Goal: Task Accomplishment & Management: Use online tool/utility

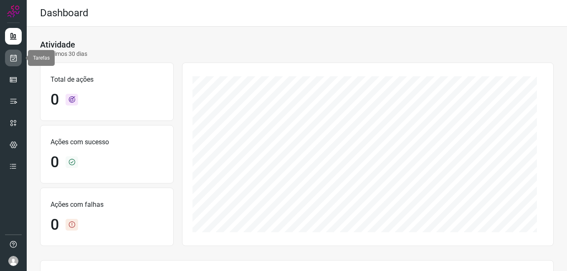
click at [10, 59] on icon at bounding box center [13, 58] width 9 height 8
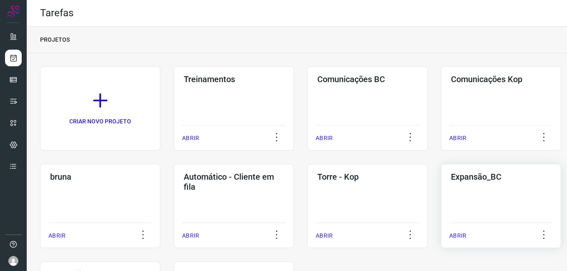
click at [458, 200] on div "Expansão_BC ABRIR" at bounding box center [501, 206] width 120 height 84
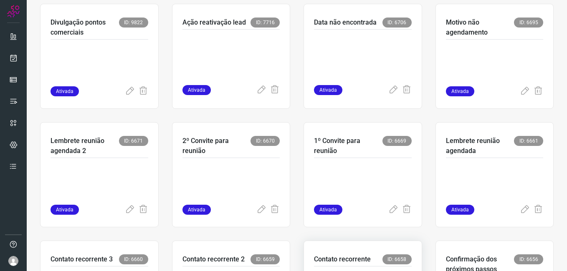
scroll to position [209, 0]
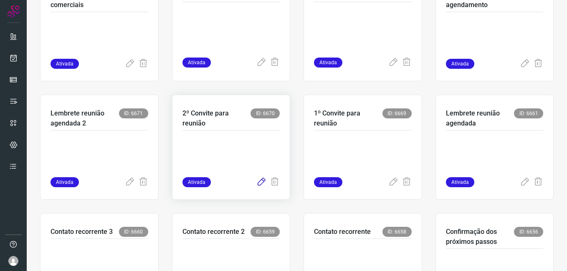
click at [256, 183] on icon at bounding box center [261, 182] width 10 height 10
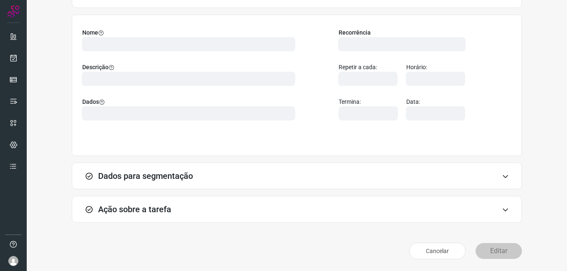
scroll to position [55, 0]
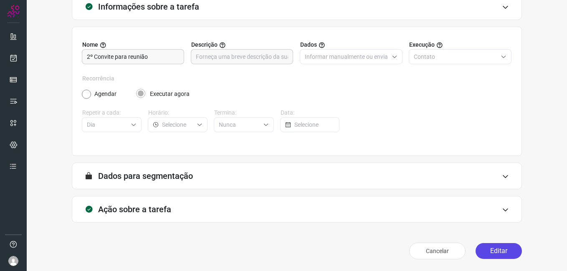
click at [485, 247] on button "Editar" at bounding box center [499, 251] width 46 height 16
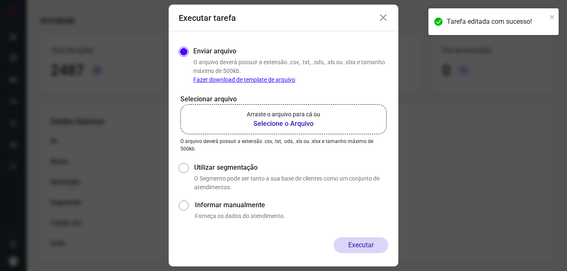
click at [266, 122] on b "Selecione o Arquivo" at bounding box center [283, 124] width 73 height 10
click at [0, 0] on input "Arraste o arquivo para cá ou Selecione o Arquivo" at bounding box center [0, 0] width 0 height 0
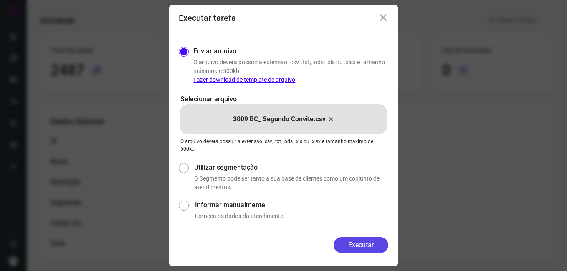
click at [341, 245] on button "Executar" at bounding box center [361, 246] width 55 height 16
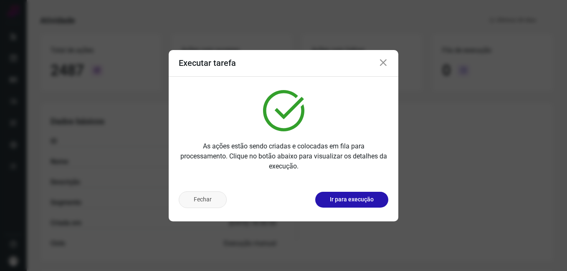
click at [206, 206] on button "Fechar" at bounding box center [203, 200] width 48 height 17
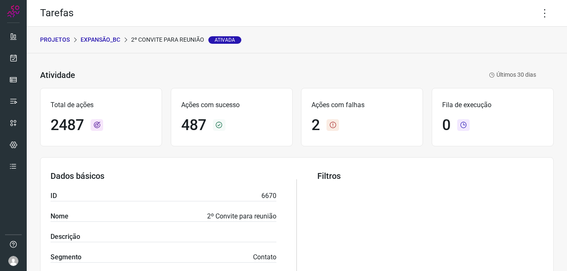
click at [99, 41] on p "Expansão_BC" at bounding box center [101, 39] width 40 height 9
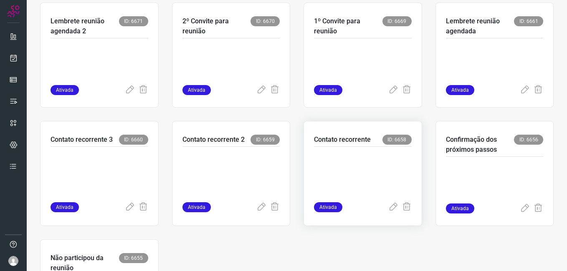
scroll to position [334, 0]
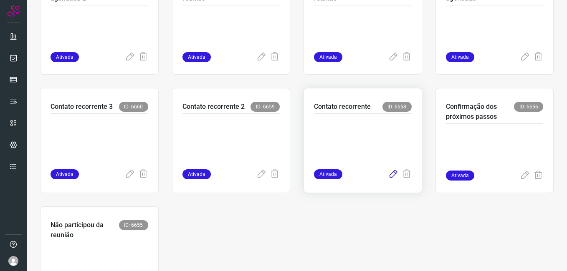
click at [388, 176] on icon at bounding box center [393, 175] width 10 height 10
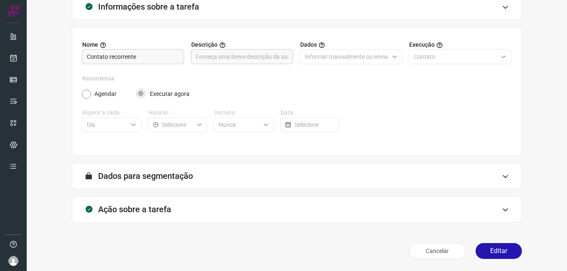
click at [486, 245] on button "Editar" at bounding box center [499, 251] width 46 height 16
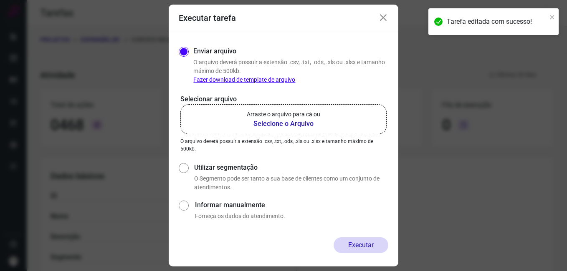
click at [286, 126] on b "Selecione o Arquivo" at bounding box center [283, 124] width 73 height 10
click at [0, 0] on input "Arraste o arquivo para cá ou Selecione o Arquivo" at bounding box center [0, 0] width 0 height 0
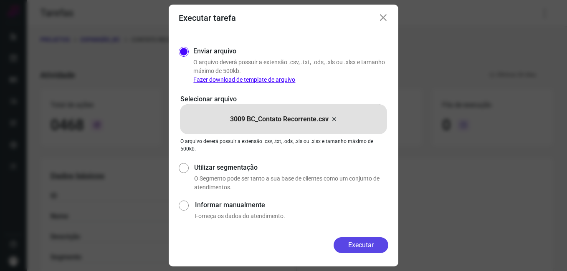
click at [348, 248] on button "Executar" at bounding box center [361, 246] width 55 height 16
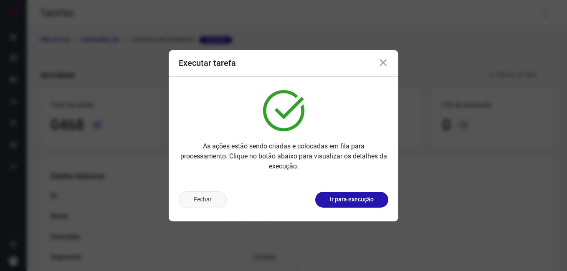
click at [193, 199] on button "Fechar" at bounding box center [203, 200] width 48 height 17
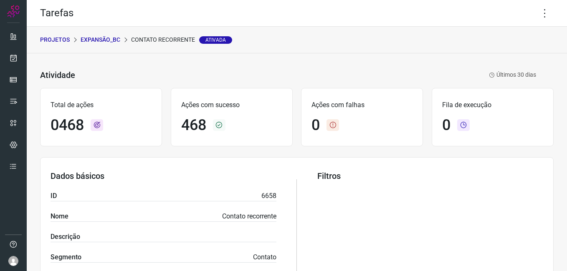
click at [106, 38] on p "Expansão_BC" at bounding box center [101, 39] width 40 height 9
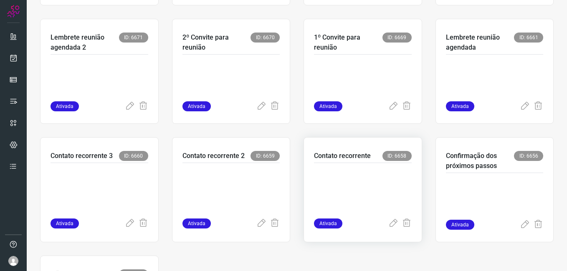
scroll to position [292, 0]
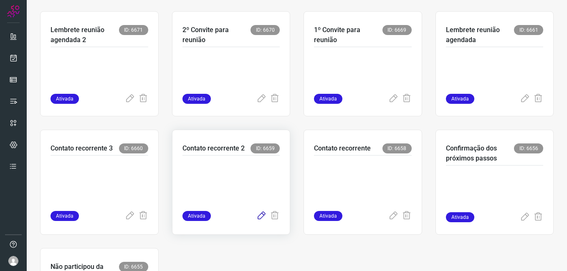
click at [258, 215] on icon at bounding box center [261, 216] width 10 height 10
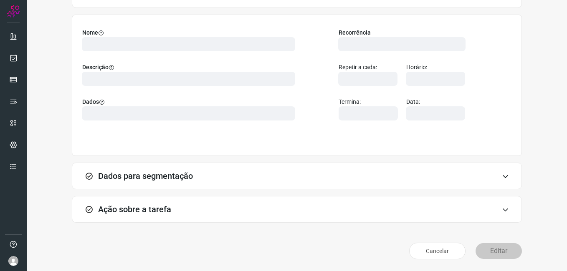
scroll to position [55, 0]
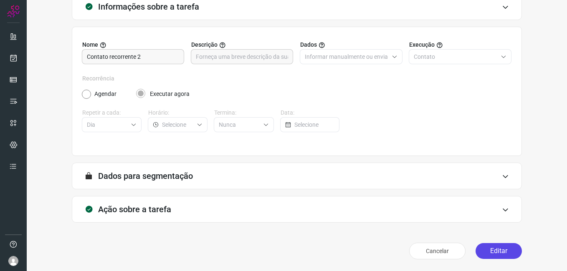
click at [481, 254] on button "Editar" at bounding box center [499, 251] width 46 height 16
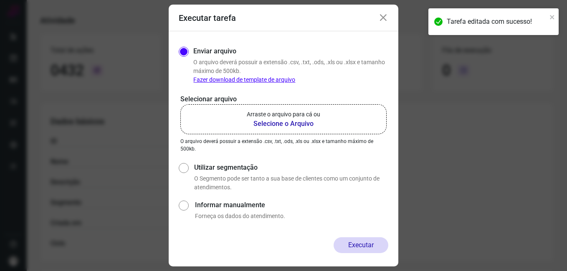
click at [274, 125] on b "Selecione o Arquivo" at bounding box center [283, 124] width 73 height 10
click at [0, 0] on input "Arraste o arquivo para cá ou Selecione o Arquivo" at bounding box center [0, 0] width 0 height 0
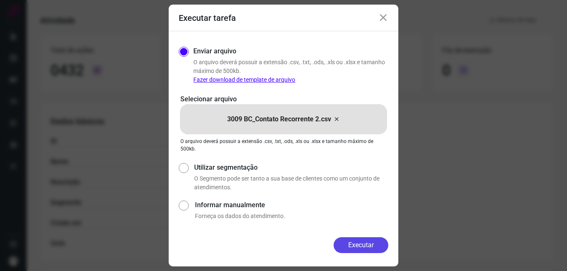
click at [350, 246] on button "Executar" at bounding box center [361, 246] width 55 height 16
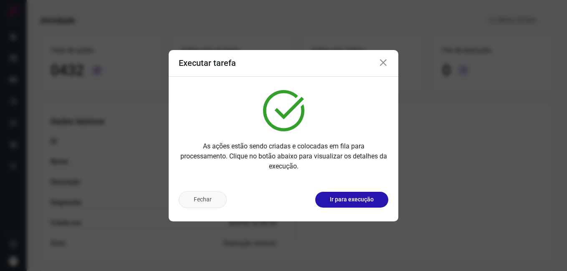
click at [212, 200] on button "Fechar" at bounding box center [203, 200] width 48 height 17
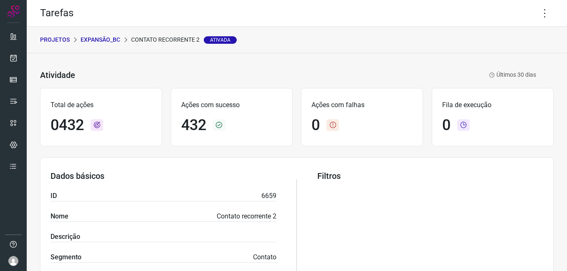
click at [109, 41] on p "Expansão_BC" at bounding box center [101, 39] width 40 height 9
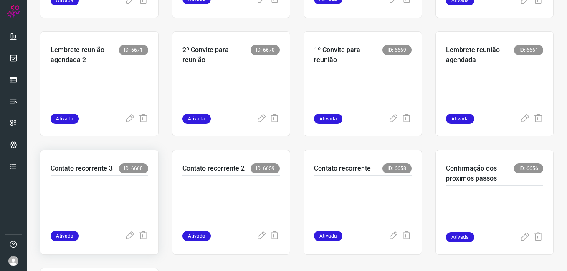
scroll to position [292, 0]
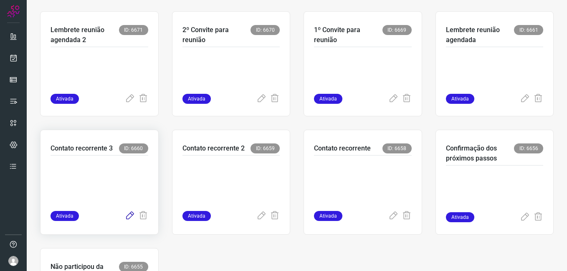
click at [127, 214] on icon at bounding box center [130, 216] width 10 height 10
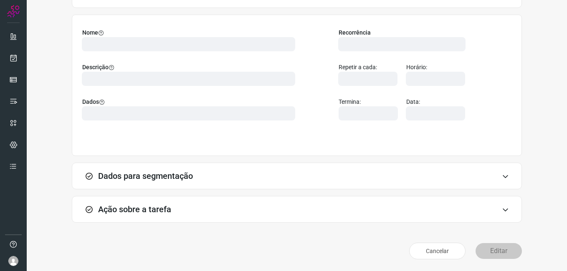
scroll to position [55, 0]
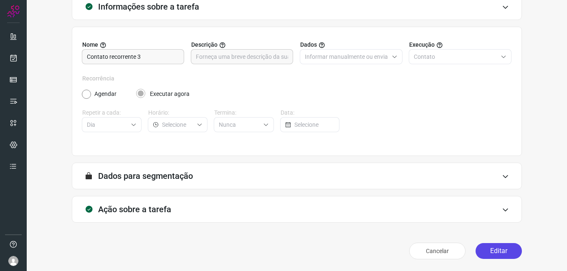
click at [481, 249] on button "Editar" at bounding box center [499, 251] width 46 height 16
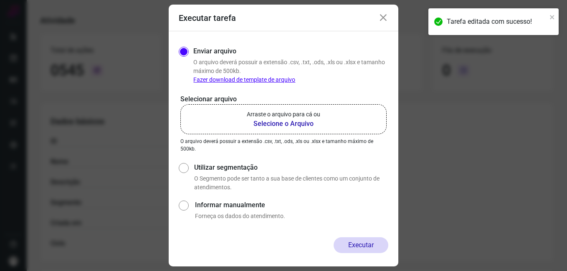
click at [270, 126] on b "Selecione o Arquivo" at bounding box center [283, 124] width 73 height 10
click at [0, 0] on input "Arraste o arquivo para cá ou Selecione o Arquivo" at bounding box center [0, 0] width 0 height 0
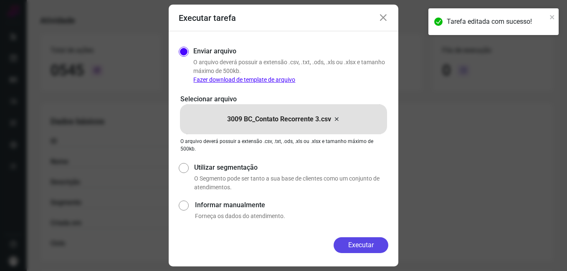
click at [357, 243] on button "Executar" at bounding box center [361, 246] width 55 height 16
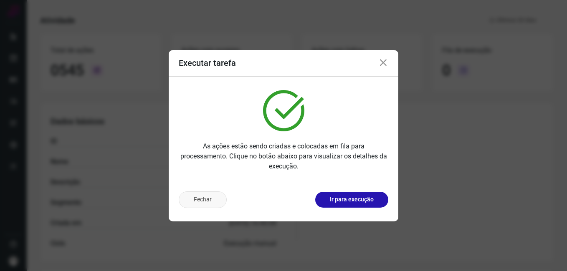
click at [211, 200] on button "Fechar" at bounding box center [203, 200] width 48 height 17
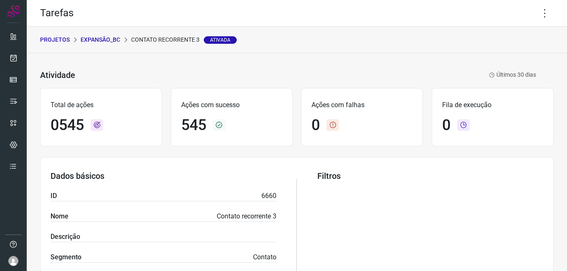
click at [94, 38] on p "Expansão_BC" at bounding box center [101, 39] width 40 height 9
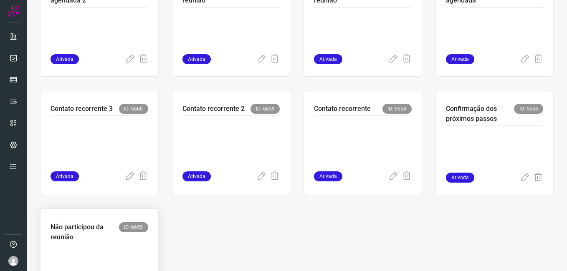
scroll to position [395, 0]
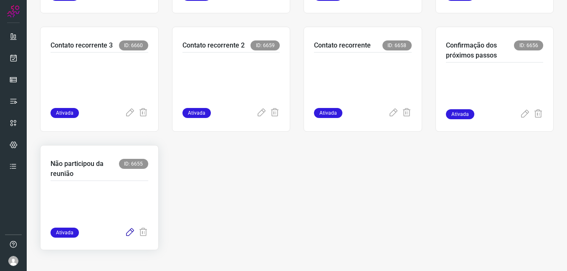
click at [129, 235] on icon at bounding box center [130, 233] width 10 height 10
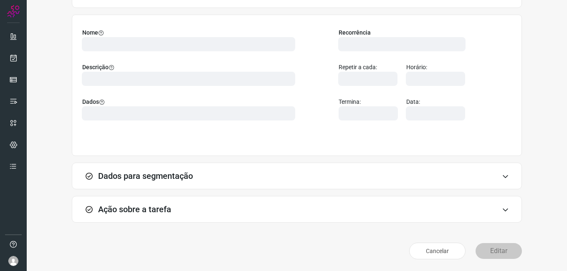
scroll to position [55, 0]
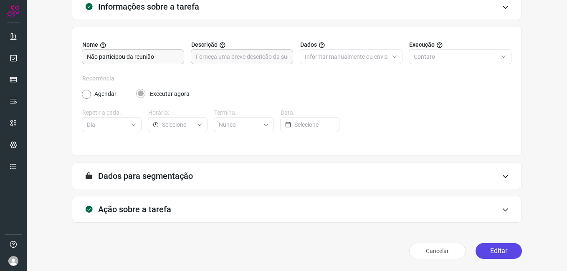
click at [485, 246] on button "Editar" at bounding box center [499, 251] width 46 height 16
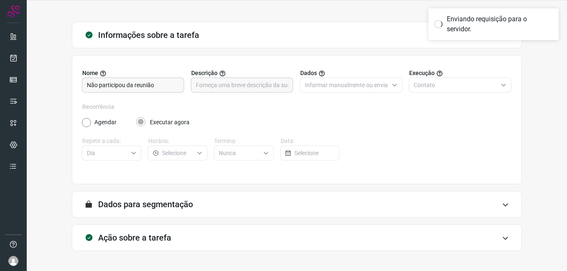
scroll to position [0, 0]
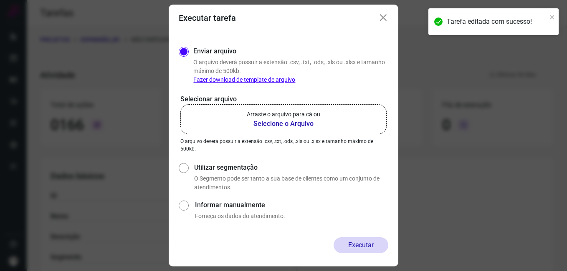
click at [272, 123] on b "Selecione o Arquivo" at bounding box center [283, 124] width 73 height 10
click at [0, 0] on input "Arraste o arquivo para cá ou Selecione o Arquivo" at bounding box center [0, 0] width 0 height 0
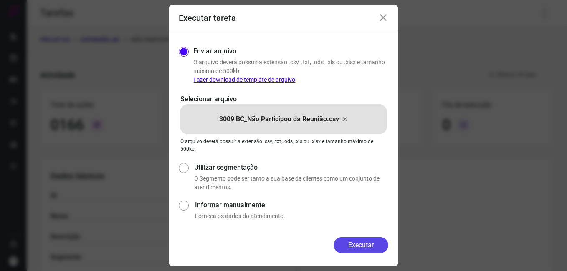
click at [344, 247] on button "Executar" at bounding box center [361, 246] width 55 height 16
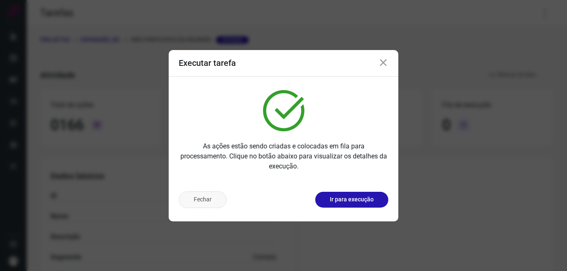
click at [205, 205] on button "Fechar" at bounding box center [203, 200] width 48 height 17
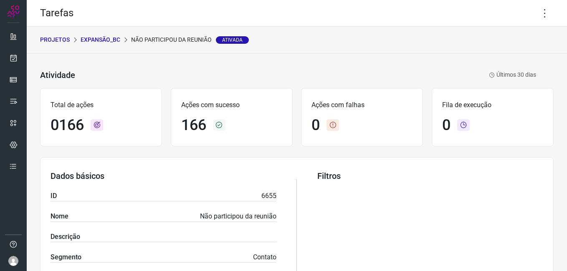
click at [105, 36] on p "Expansão_BC" at bounding box center [101, 39] width 40 height 9
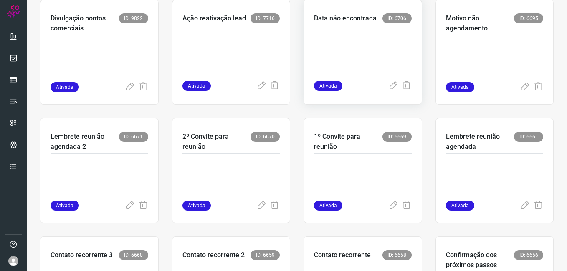
scroll to position [251, 0]
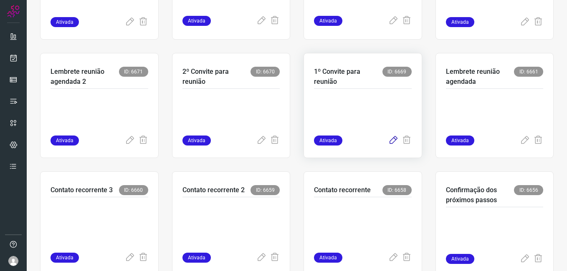
click at [388, 140] on icon at bounding box center [393, 141] width 10 height 10
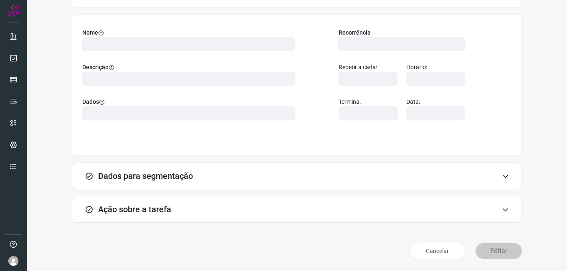
scroll to position [55, 0]
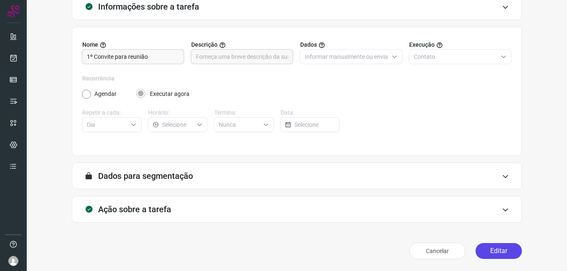
click at [488, 256] on button "Editar" at bounding box center [499, 251] width 46 height 16
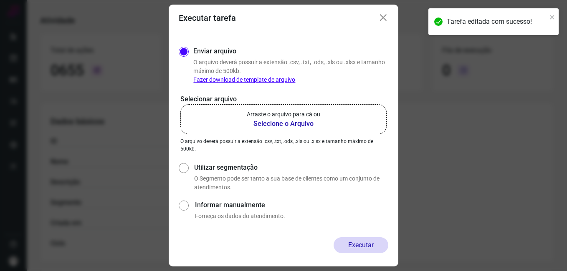
click at [276, 127] on b "Selecione o Arquivo" at bounding box center [283, 124] width 73 height 10
click at [0, 0] on input "Arraste o arquivo para cá ou Selecione o Arquivo" at bounding box center [0, 0] width 0 height 0
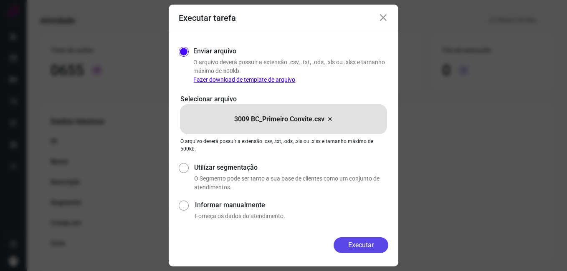
click at [345, 243] on button "Executar" at bounding box center [361, 246] width 55 height 16
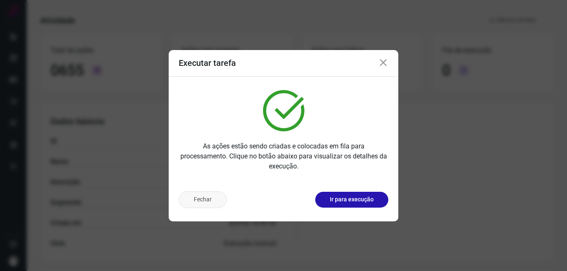
click at [207, 201] on button "Fechar" at bounding box center [203, 200] width 48 height 17
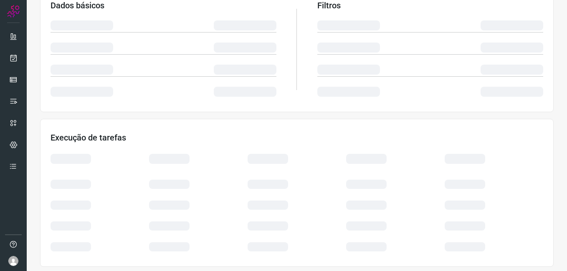
scroll to position [175, 0]
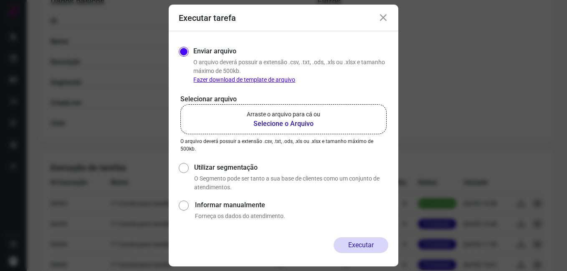
click at [380, 21] on icon at bounding box center [383, 18] width 10 height 10
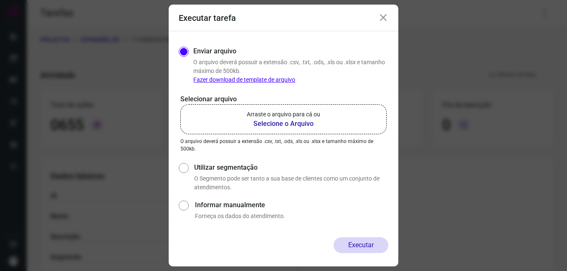
click at [389, 17] on div "Executar tarefa" at bounding box center [284, 18] width 230 height 27
click at [379, 20] on icon at bounding box center [383, 18] width 10 height 10
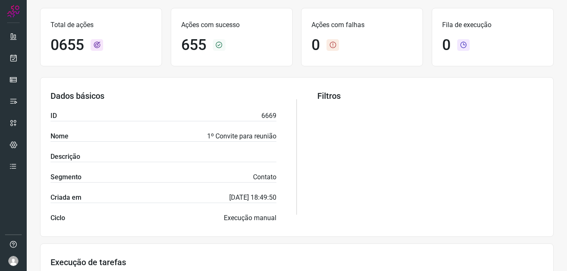
scroll to position [251, 0]
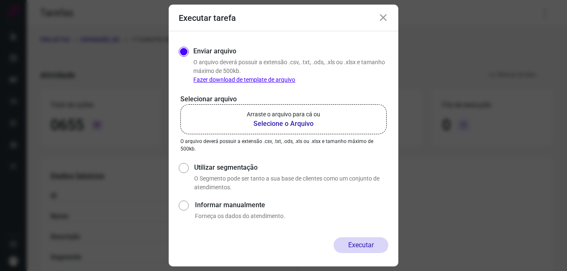
click at [382, 17] on icon at bounding box center [383, 18] width 10 height 10
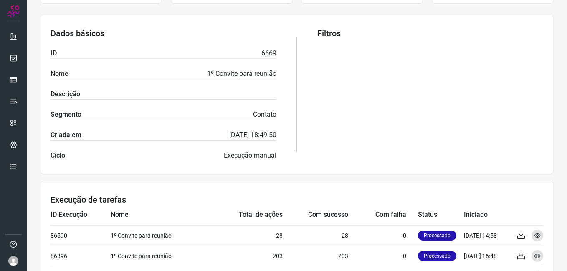
scroll to position [251, 0]
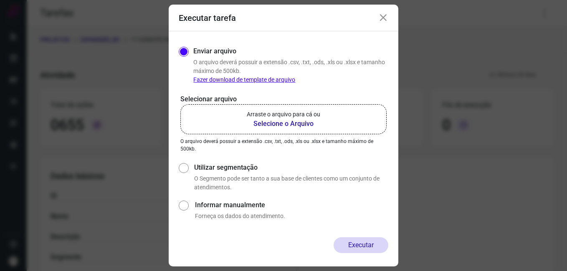
click at [382, 17] on icon at bounding box center [383, 18] width 10 height 10
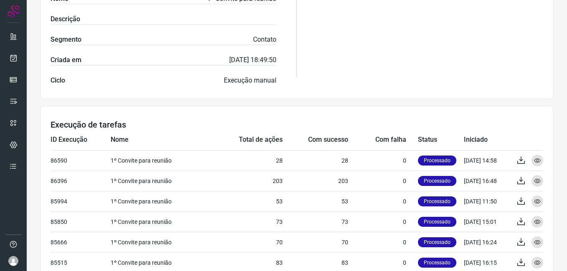
scroll to position [251, 0]
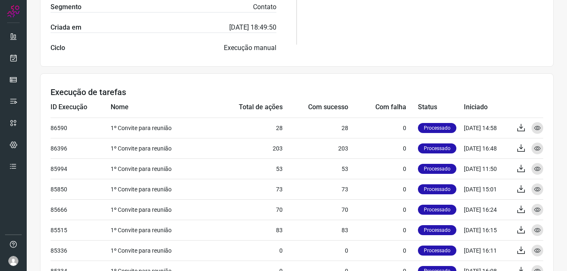
drag, startPoint x: 371, startPoint y: 34, endPoint x: 365, endPoint y: 37, distance: 6.7
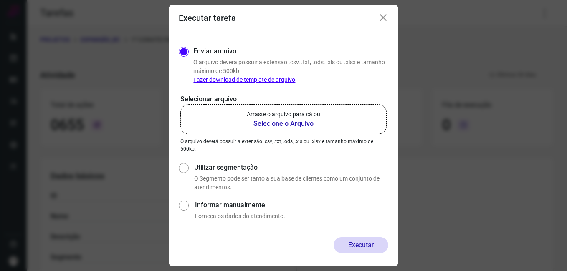
click at [378, 17] on icon at bounding box center [383, 18] width 10 height 10
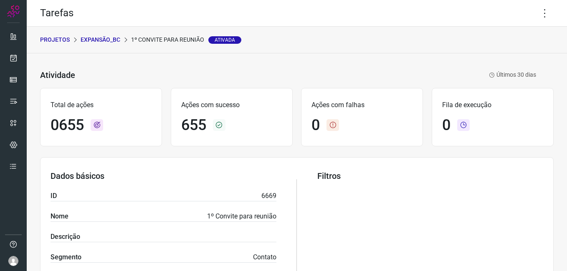
click at [105, 38] on p "Expansão_BC" at bounding box center [101, 39] width 40 height 9
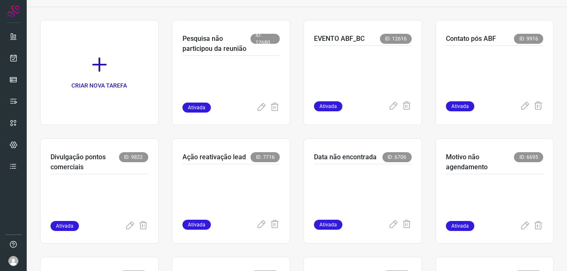
scroll to position [167, 0]
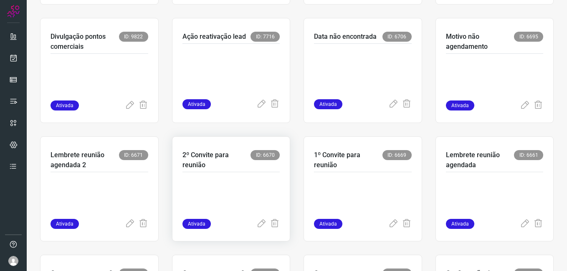
click at [233, 200] on p at bounding box center [231, 198] width 98 height 42
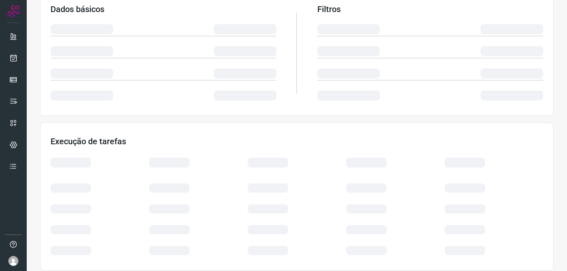
scroll to position [160, 0]
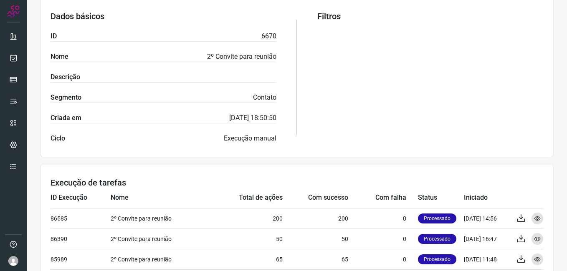
click at [449, 123] on div "Filtros" at bounding box center [430, 77] width 226 height 132
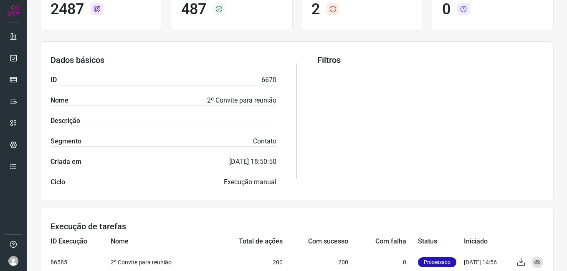
scroll to position [0, 0]
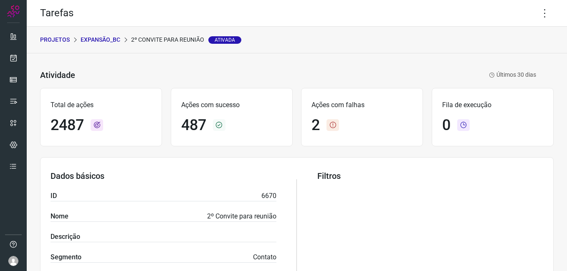
click at [104, 45] on div "PROJETOS Expansão_BC 2º Convite para reunião Ativada" at bounding box center [297, 40] width 540 height 27
click at [104, 38] on p "Expansão_BC" at bounding box center [101, 39] width 40 height 9
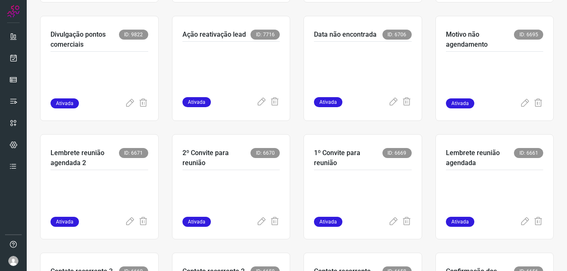
scroll to position [209, 0]
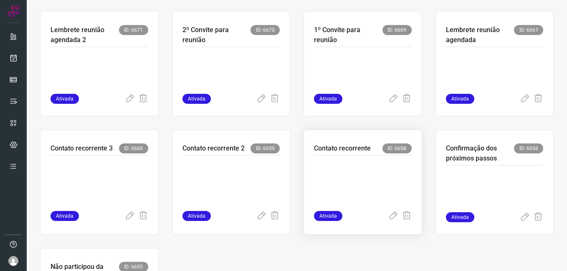
click at [341, 188] on p at bounding box center [363, 182] width 98 height 42
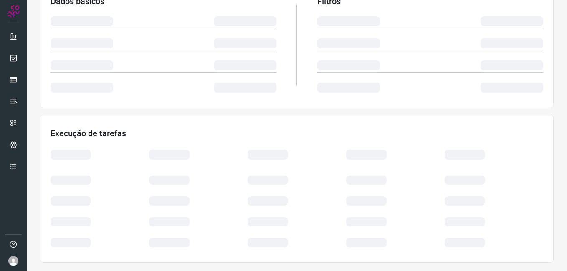
scroll to position [160, 0]
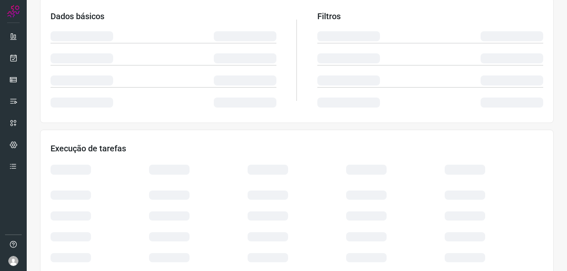
click at [432, 135] on section "Execução de tarefas" at bounding box center [297, 204] width 514 height 148
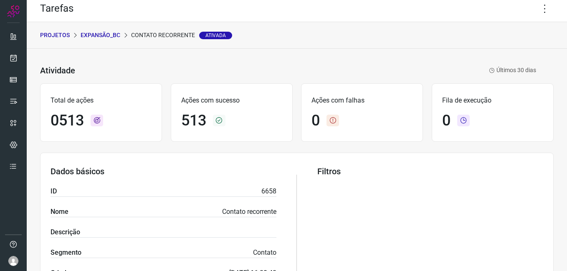
scroll to position [0, 0]
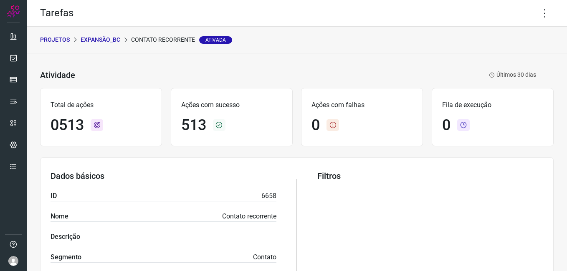
click at [101, 41] on p "Expansão_BC" at bounding box center [101, 39] width 40 height 9
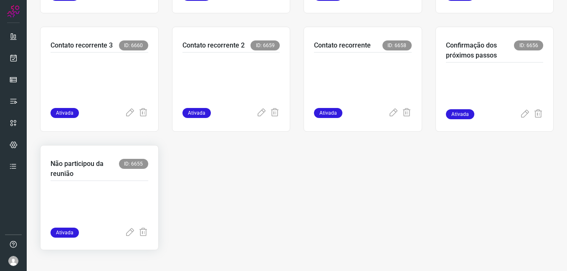
click at [109, 197] on p at bounding box center [100, 207] width 98 height 42
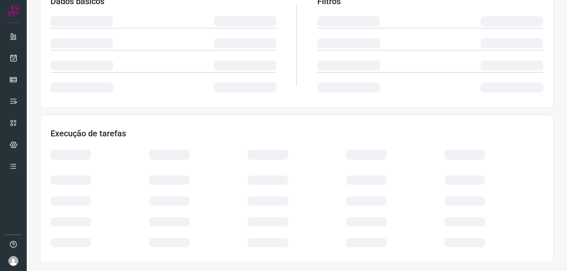
scroll to position [160, 0]
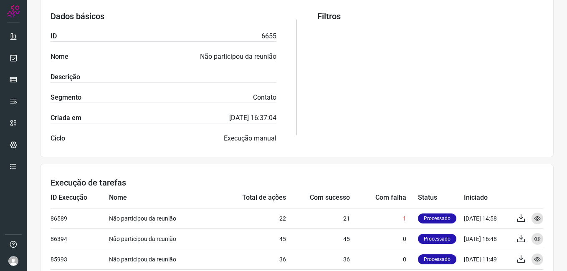
drag, startPoint x: 437, startPoint y: 120, endPoint x: 416, endPoint y: 125, distance: 21.6
click at [437, 120] on div "Filtros" at bounding box center [430, 77] width 226 height 132
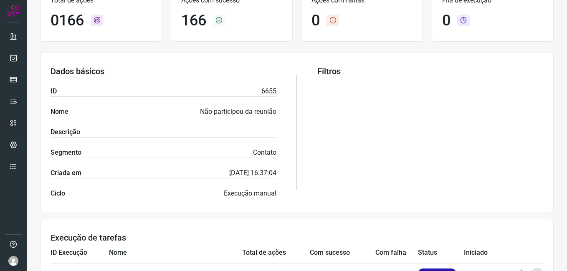
scroll to position [0, 0]
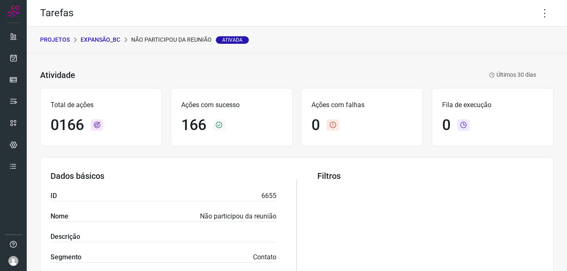
click at [103, 40] on p "Expansão_BC" at bounding box center [101, 39] width 40 height 9
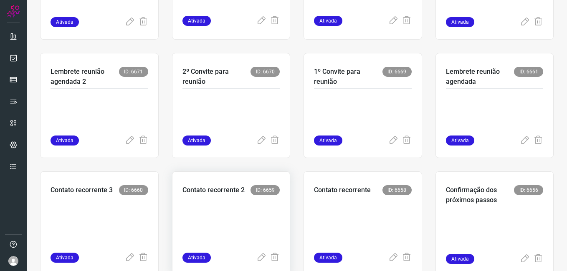
click at [245, 223] on p at bounding box center [231, 224] width 98 height 42
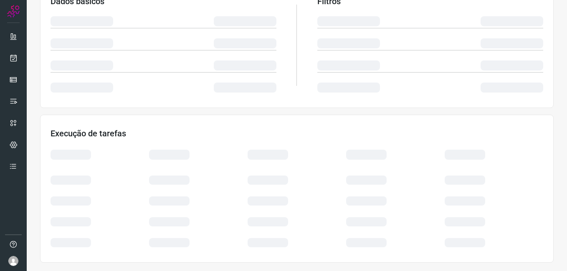
scroll to position [160, 0]
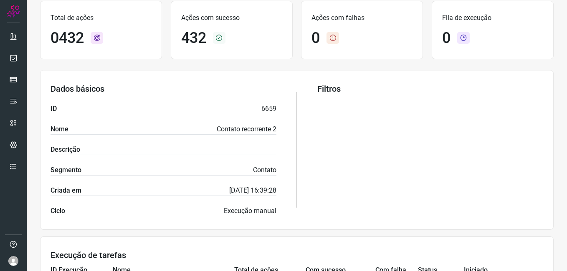
scroll to position [0, 0]
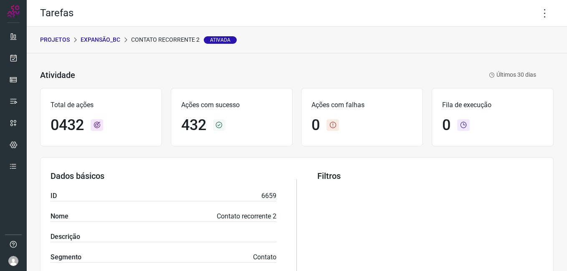
click at [108, 41] on p "Expansão_BC" at bounding box center [101, 39] width 40 height 9
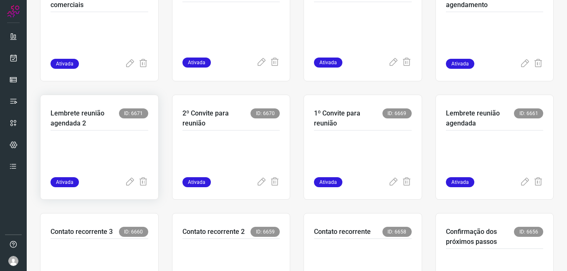
scroll to position [292, 0]
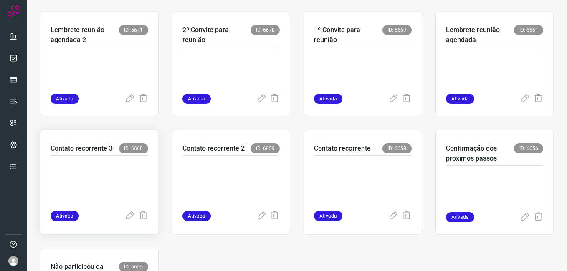
click at [121, 177] on p at bounding box center [100, 182] width 98 height 42
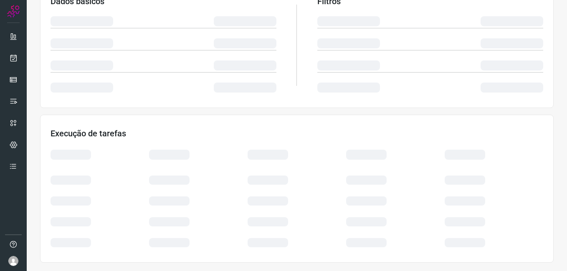
scroll to position [160, 0]
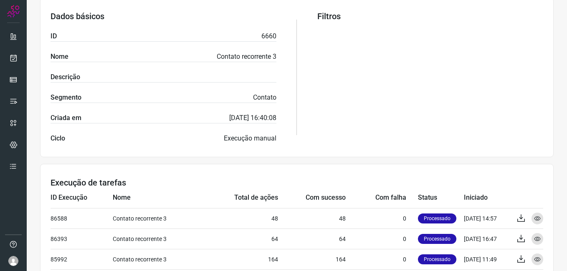
drag, startPoint x: 426, startPoint y: 165, endPoint x: 269, endPoint y: 168, distance: 156.6
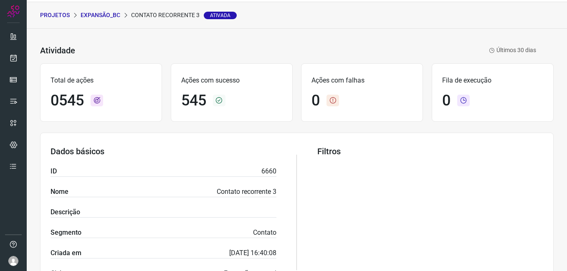
scroll to position [0, 0]
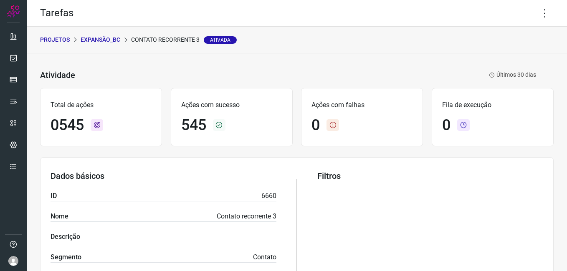
click at [103, 41] on p "Expansão_BC" at bounding box center [101, 39] width 40 height 9
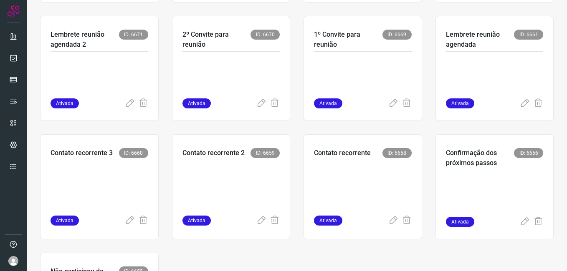
scroll to position [292, 0]
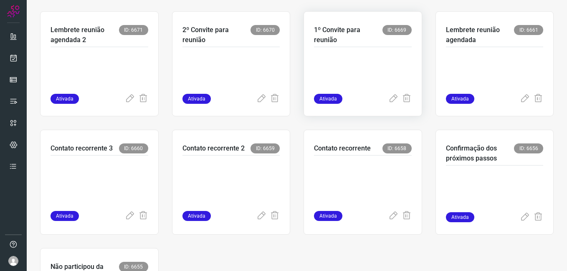
click at [342, 64] on p at bounding box center [363, 73] width 98 height 42
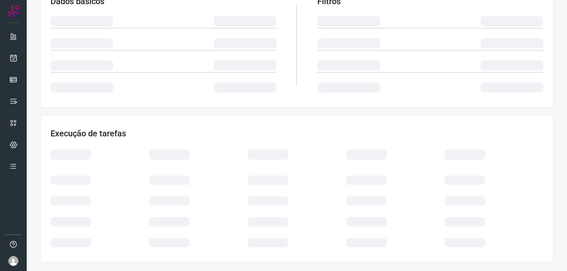
scroll to position [160, 0]
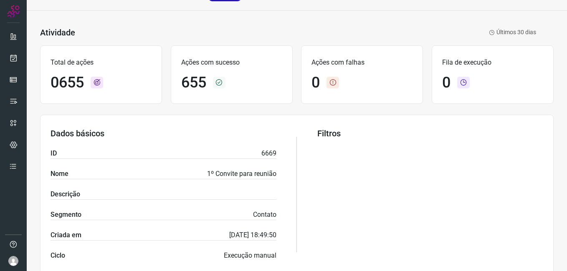
scroll to position [209, 0]
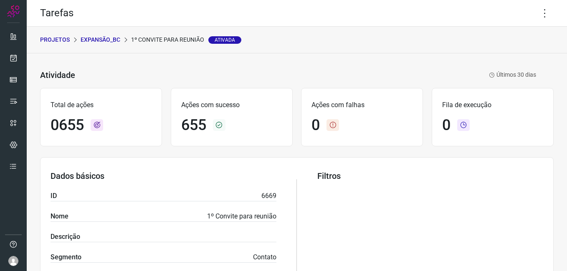
click at [89, 38] on p "Expansão_BC" at bounding box center [101, 39] width 40 height 9
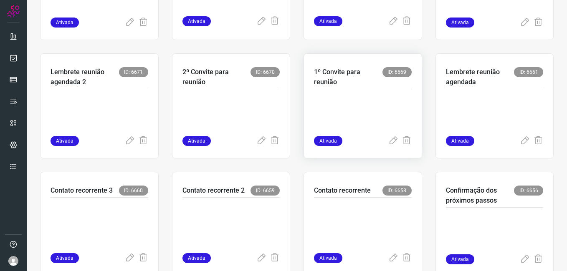
scroll to position [251, 0]
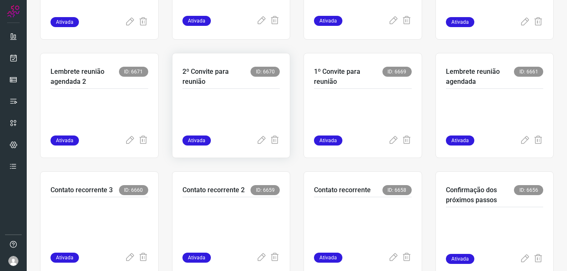
click at [245, 115] on p at bounding box center [231, 115] width 98 height 42
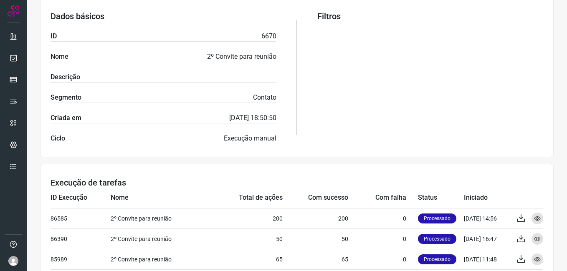
click at [359, 66] on div "Filtros" at bounding box center [430, 77] width 226 height 132
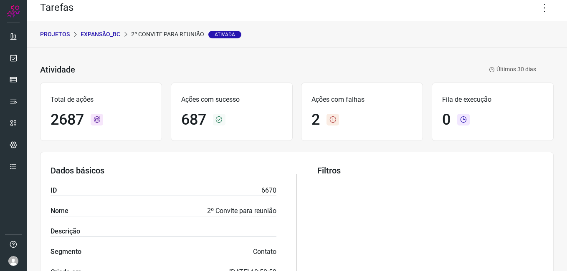
scroll to position [0, 0]
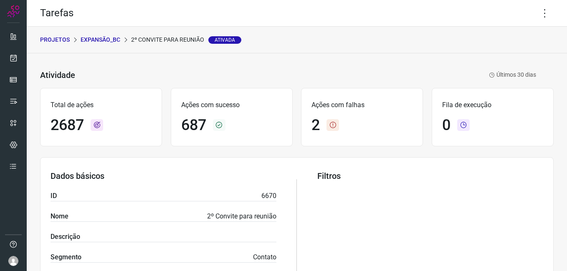
click at [106, 40] on p "Expansão_BC" at bounding box center [101, 39] width 40 height 9
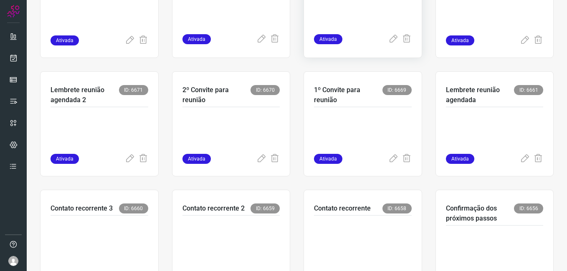
scroll to position [290, 0]
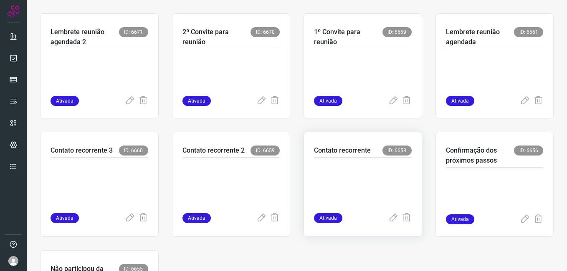
click at [337, 179] on p at bounding box center [363, 184] width 98 height 42
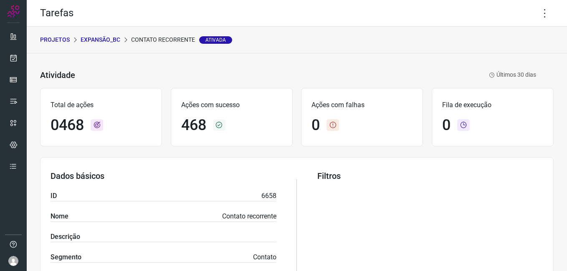
click at [111, 42] on p "Expansão_BC" at bounding box center [101, 39] width 40 height 9
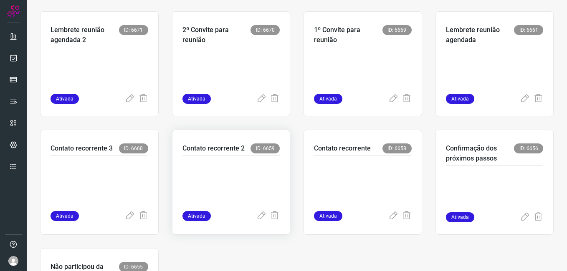
click at [220, 187] on p at bounding box center [231, 182] width 98 height 42
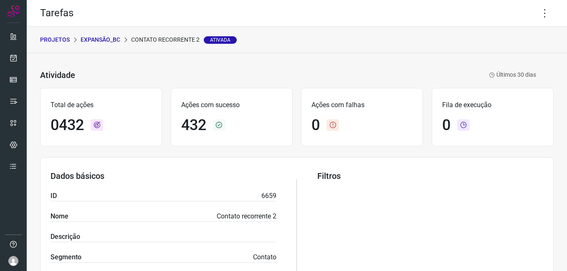
click at [116, 41] on p "Expansão_BC" at bounding box center [101, 39] width 40 height 9
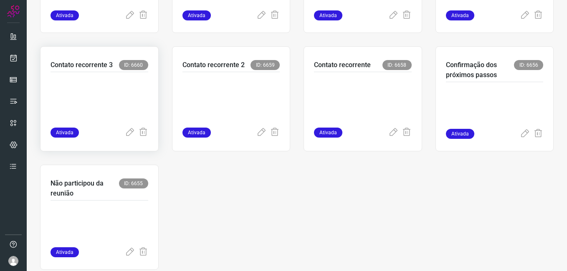
click at [101, 114] on p at bounding box center [100, 98] width 98 height 42
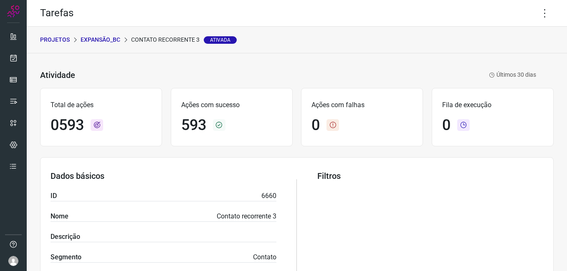
click at [98, 35] on p "Expansão_BC" at bounding box center [101, 39] width 40 height 9
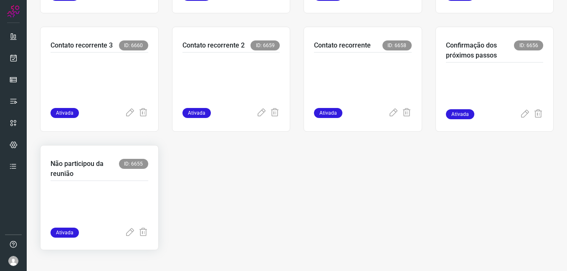
click at [142, 194] on p at bounding box center [100, 207] width 98 height 42
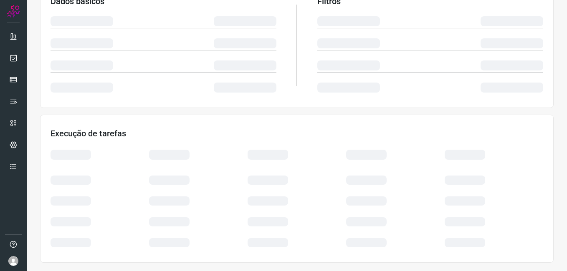
scroll to position [160, 0]
